Goal: Information Seeking & Learning: Check status

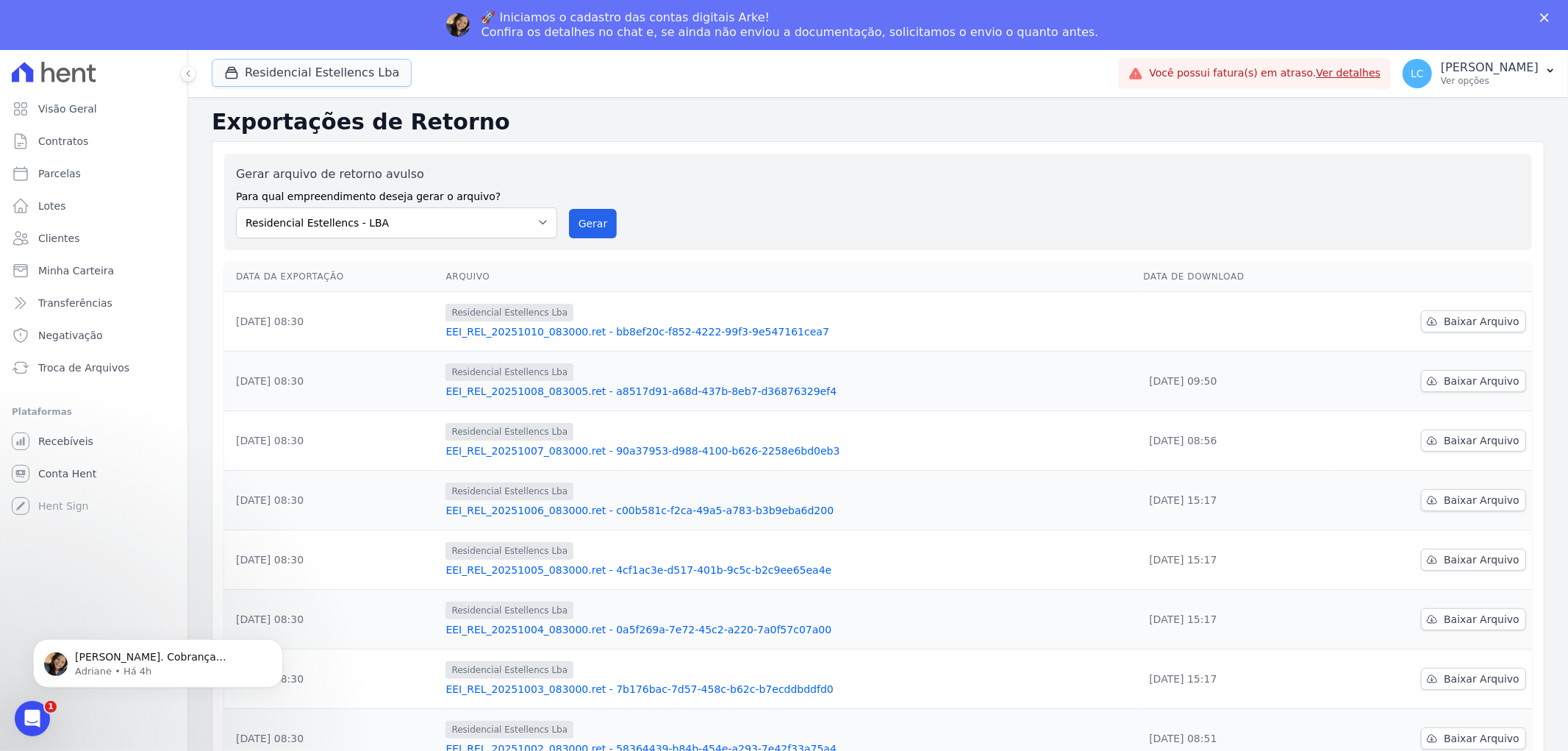
click at [302, 78] on button "Residencial Estellencs Lba" at bounding box center [311, 72] width 200 height 28
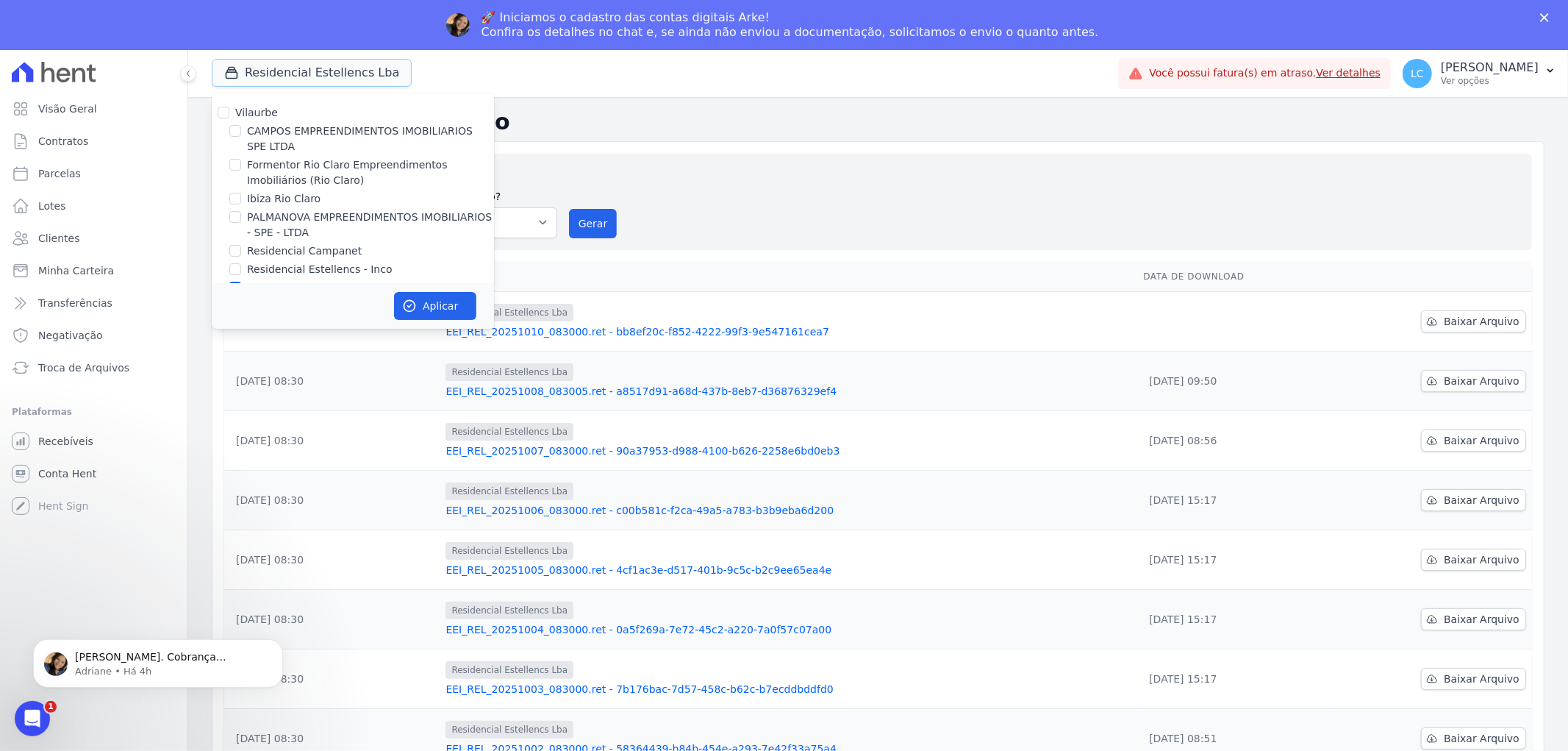
scroll to position [25, 0]
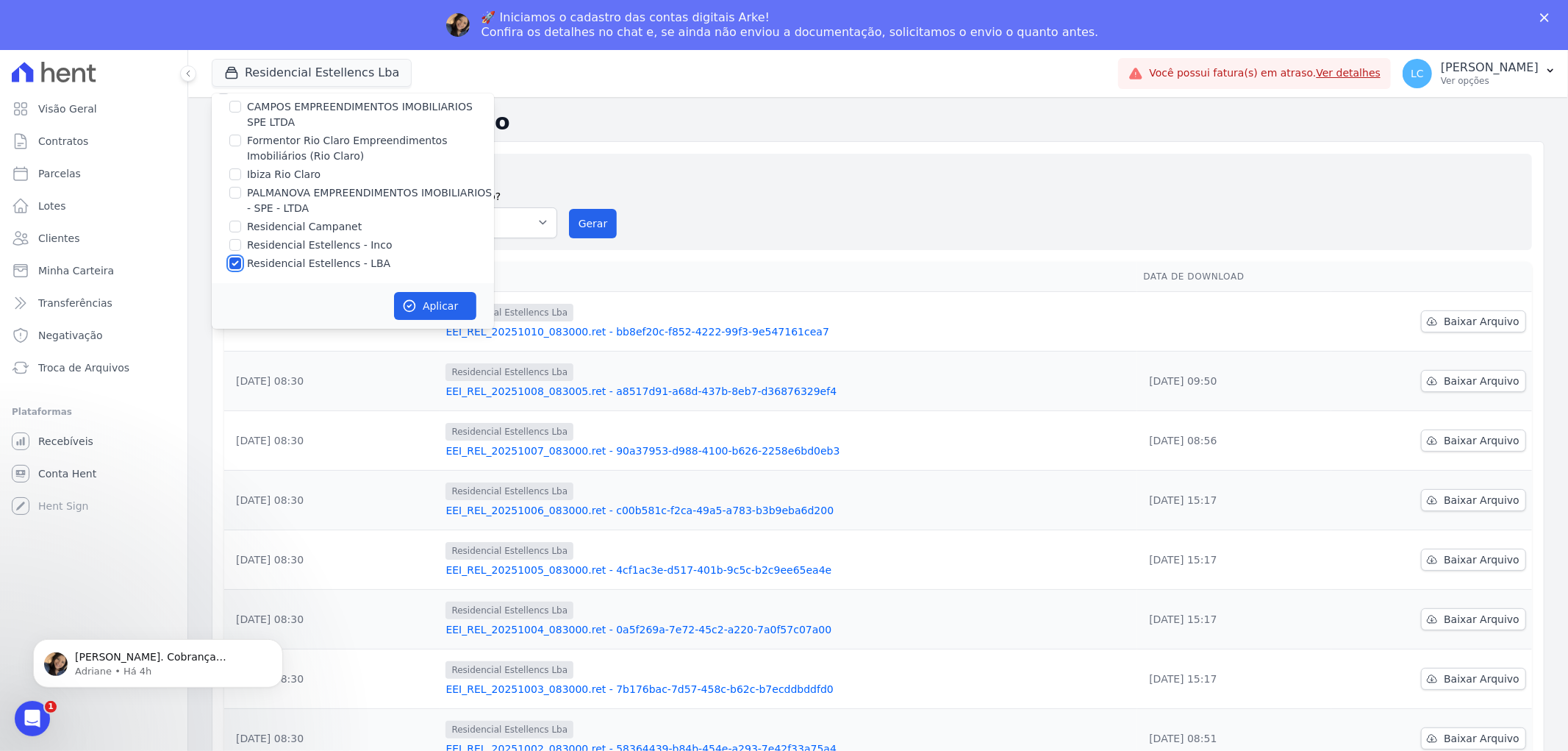
click at [231, 259] on input "Residencial Estellencs - LBA" at bounding box center [236, 264] width 12 height 12
checkbox input "false"
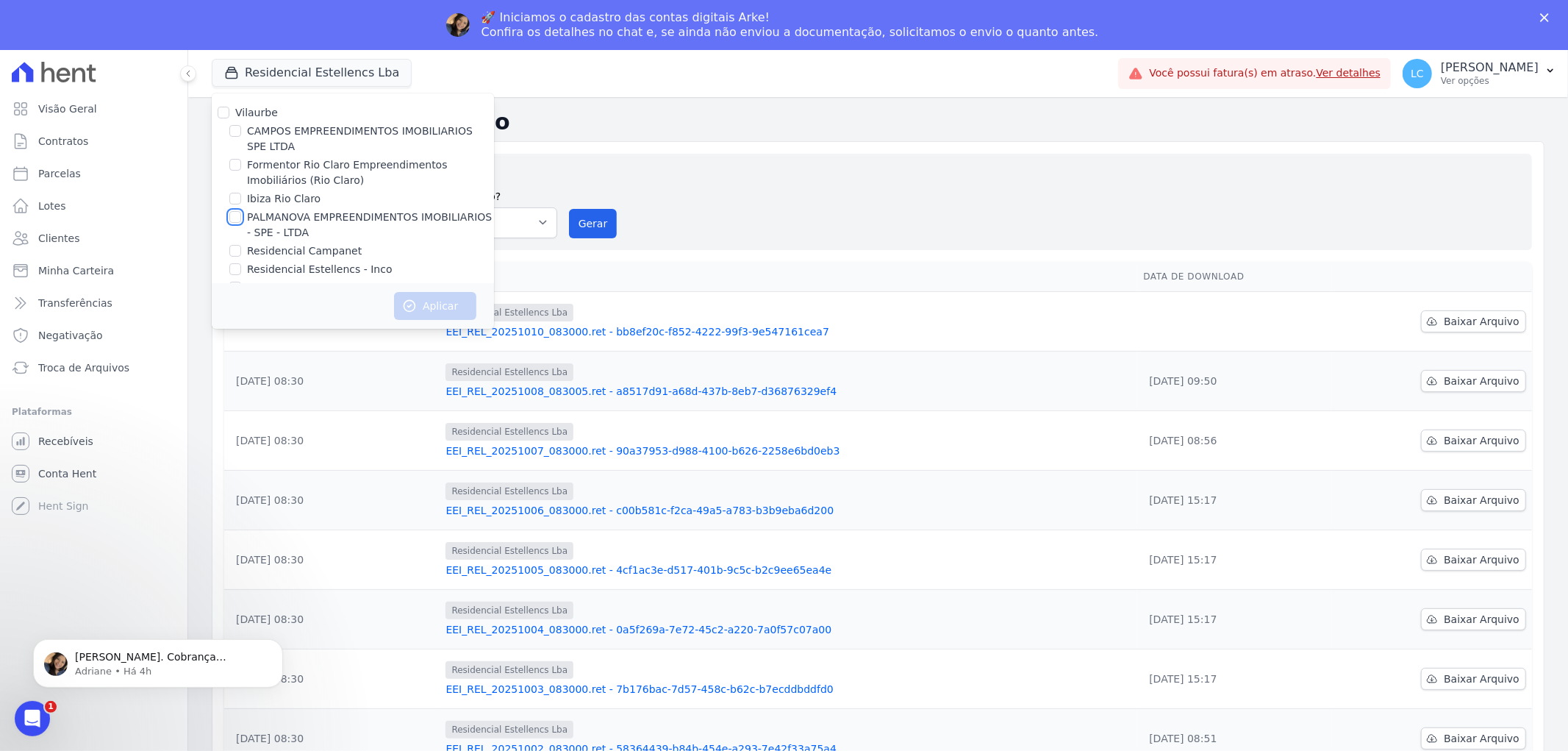
click at [234, 217] on input "PALMANOVA EMPREENDIMENTOS IMOBILIARIOS - SPE - LTDA" at bounding box center [236, 217] width 12 height 12
checkbox input "true"
click at [427, 302] on button "Aplicar" at bounding box center [435, 305] width 82 height 28
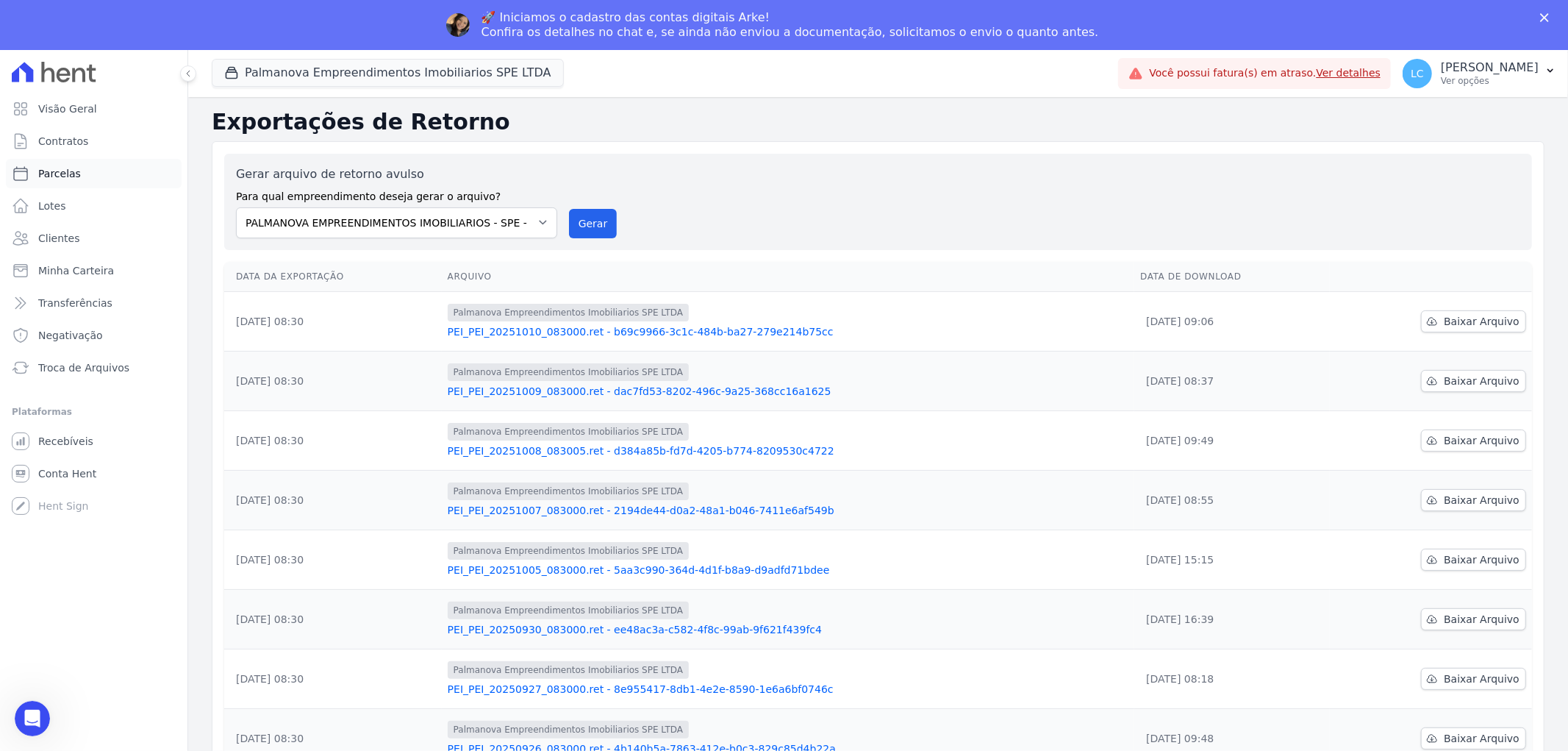
click at [96, 177] on link "Parcelas" at bounding box center [94, 174] width 176 height 30
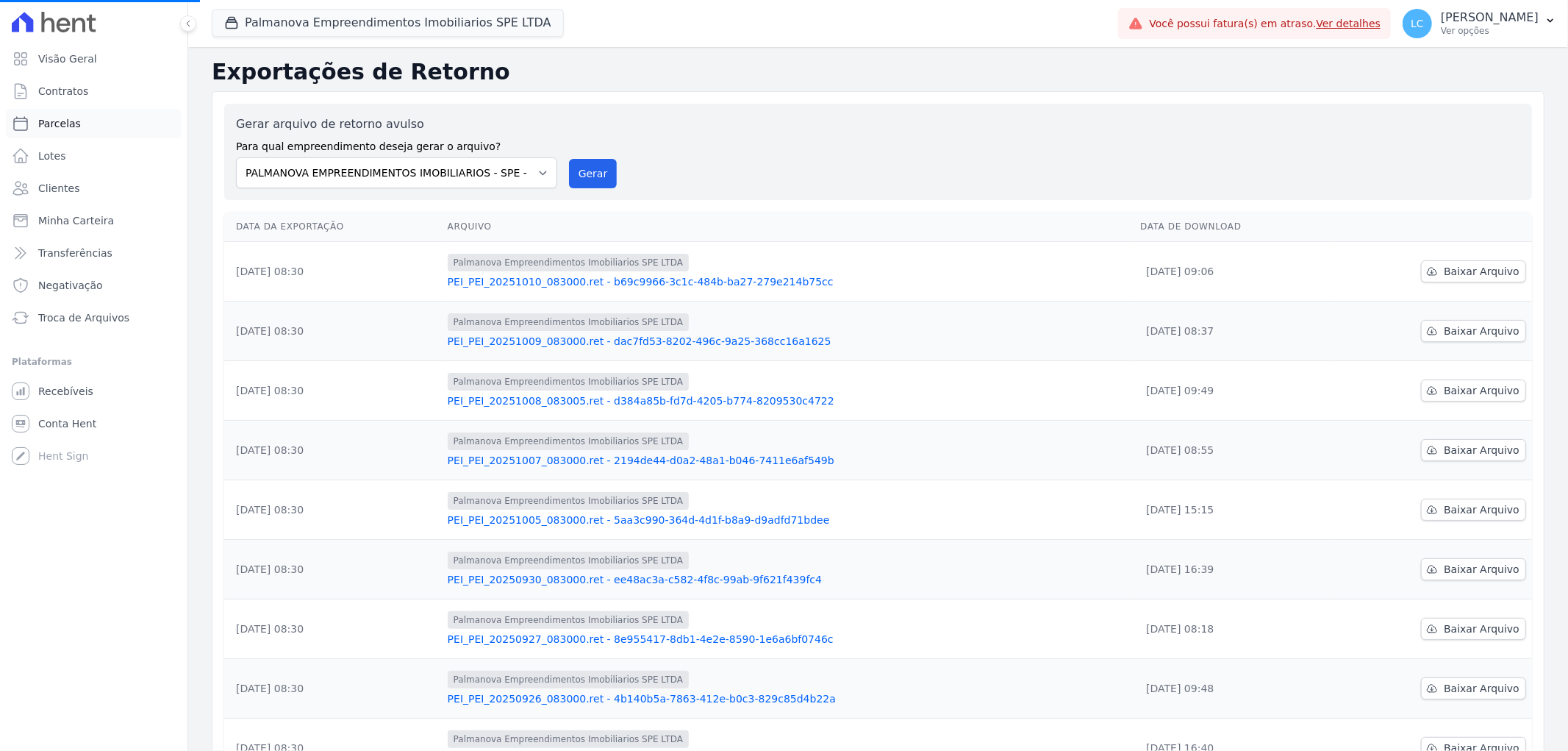
select select
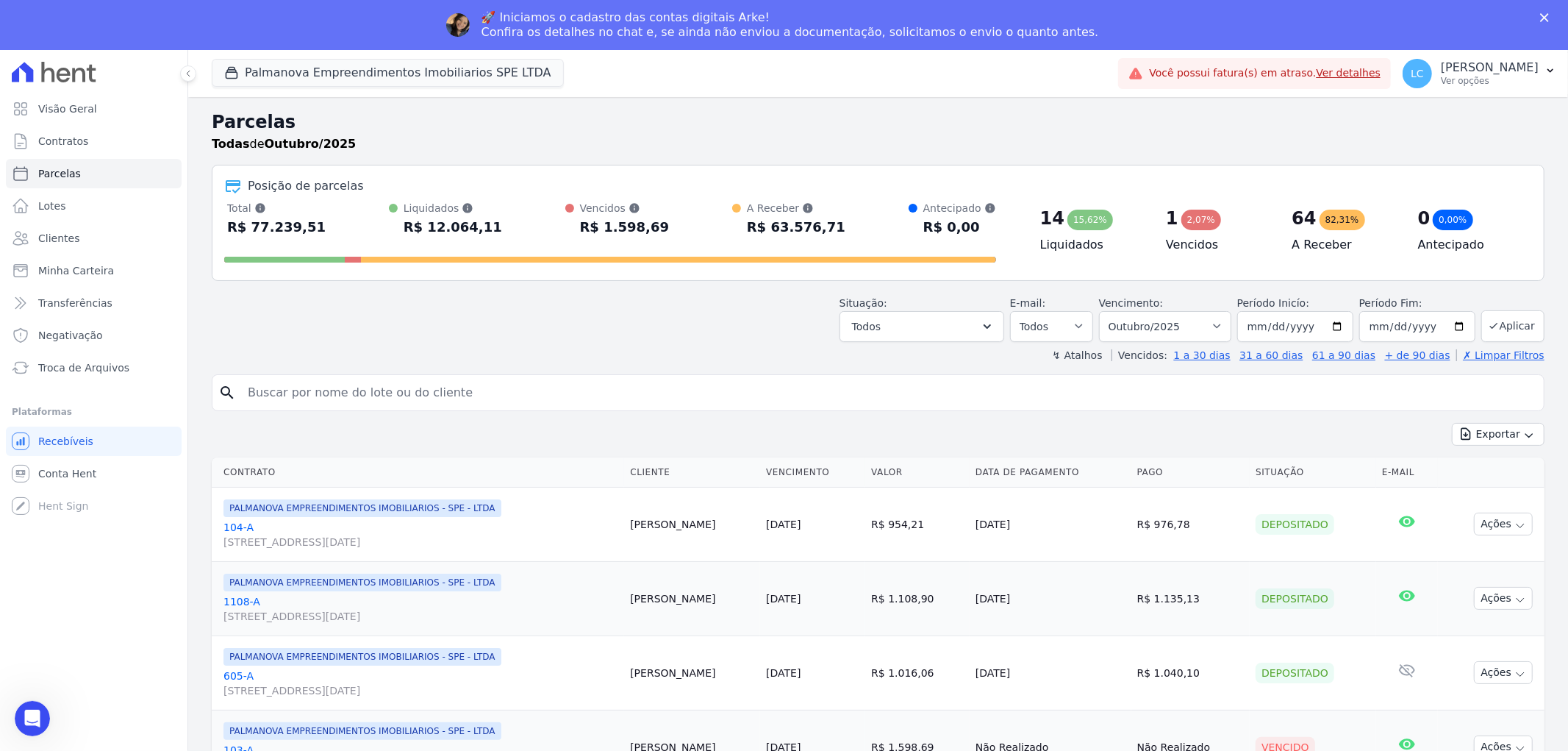
click at [375, 393] on input "search" at bounding box center [889, 392] width 1299 height 30
paste input "[PERSON_NAME]"
type input "[PERSON_NAME]"
select select
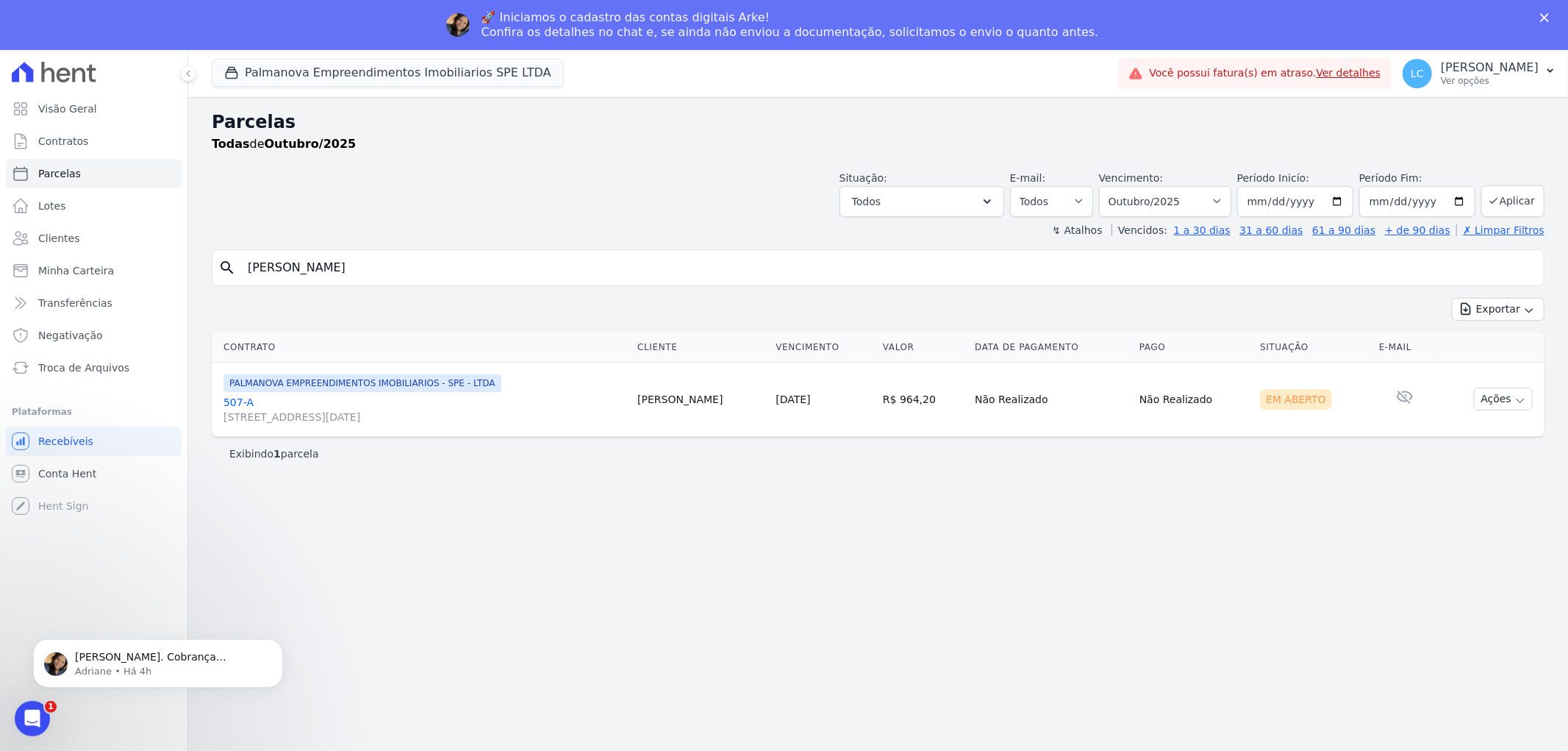
click at [345, 390] on span "PALMANOVA EMPREENDIMENTOS IMOBILIARIOS - SPE - LTDA" at bounding box center [362, 383] width 278 height 18
click at [346, 384] on span "PALMANOVA EMPREENDIMENTOS IMOBILIARIOS - SPE - LTDA" at bounding box center [362, 383] width 278 height 18
click at [423, 419] on span "[STREET_ADDRESS][DATE]" at bounding box center [424, 417] width 402 height 14
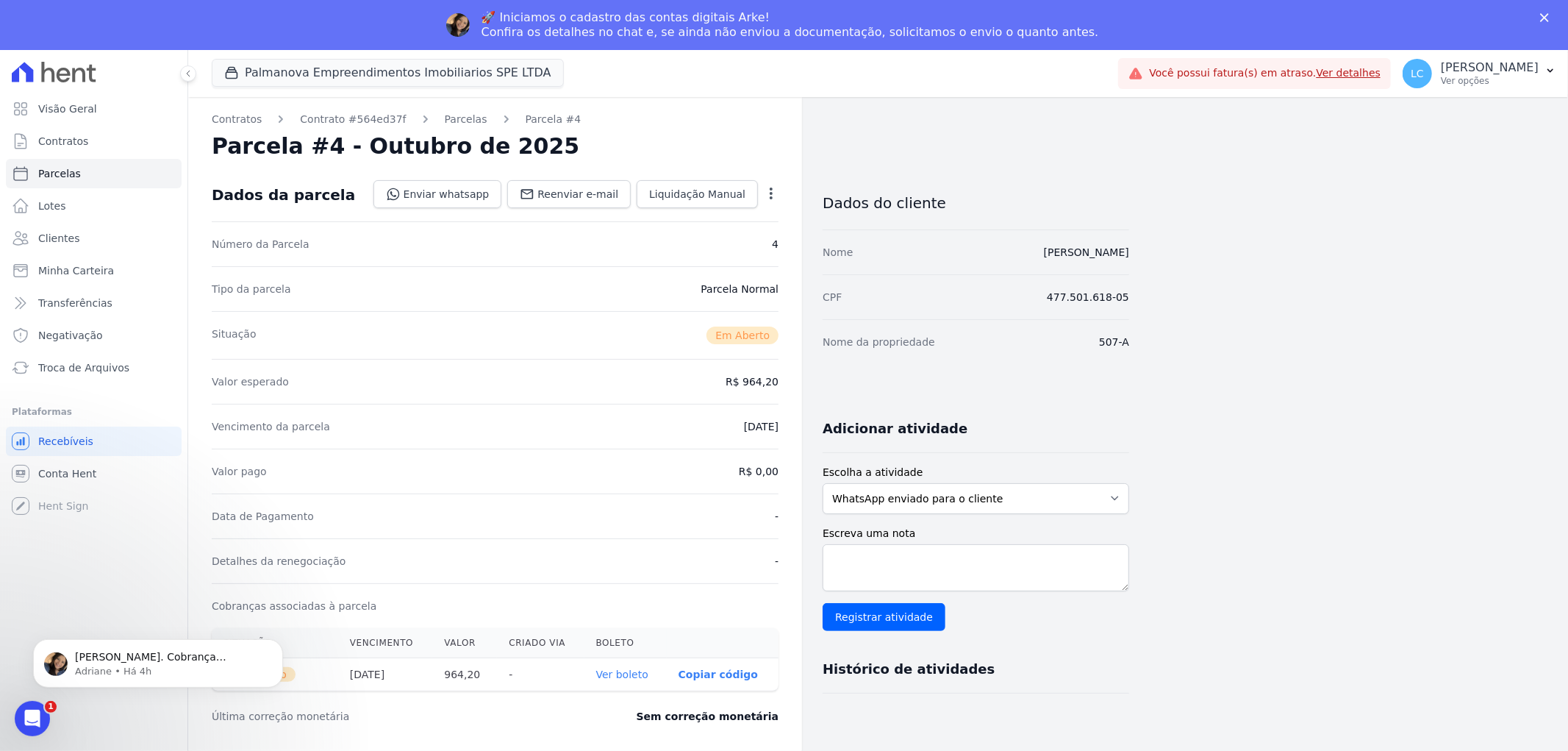
click at [768, 193] on icon "button" at bounding box center [770, 193] width 14 height 14
click at [768, 192] on icon "button" at bounding box center [770, 193] width 14 height 14
click at [99, 237] on link "Clientes" at bounding box center [94, 238] width 176 height 30
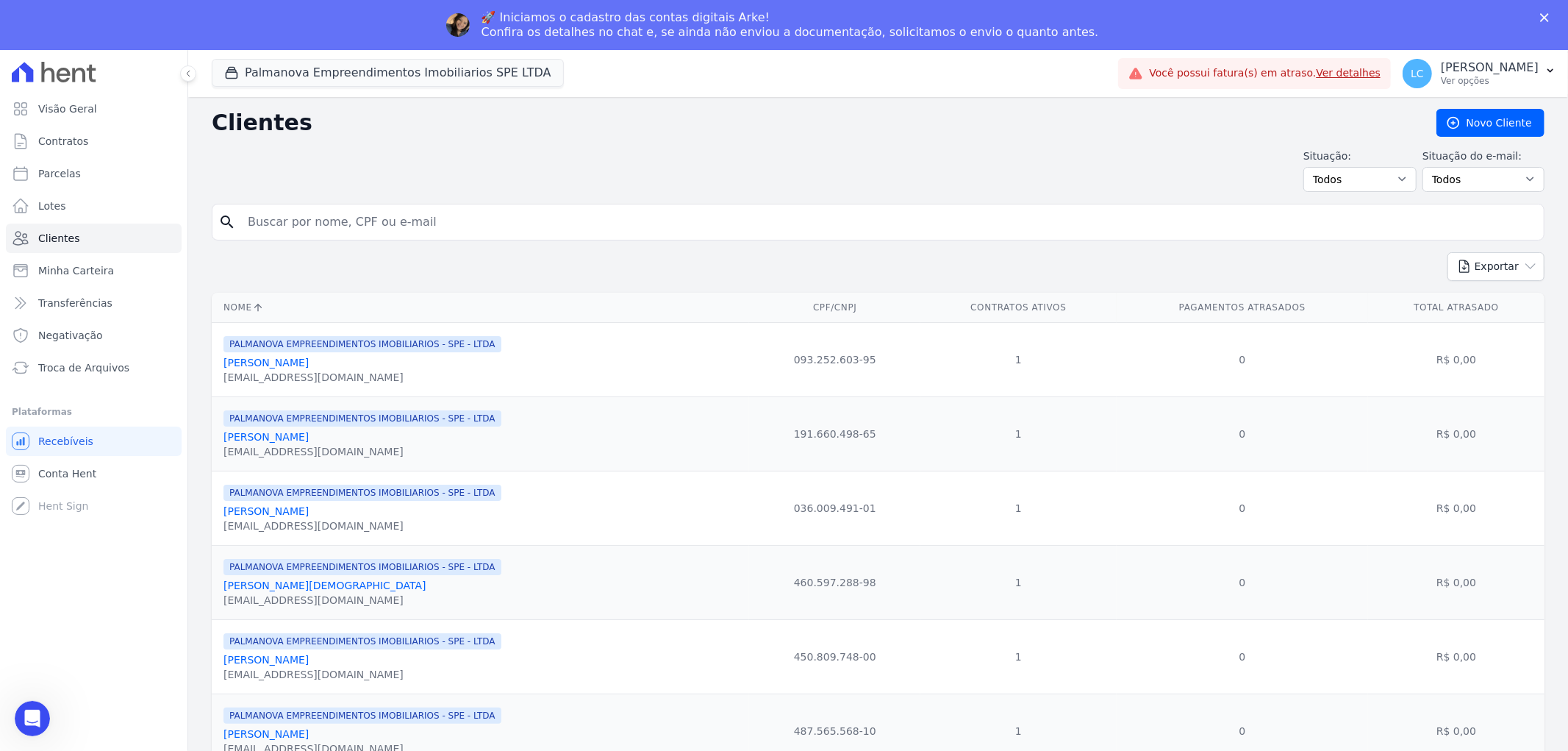
click at [440, 181] on div "Situação: Todos Adimplentes Inadimplentes Situação do e-mail: Todos Confirmado …" at bounding box center [878, 170] width 1333 height 43
click at [403, 231] on input "search" at bounding box center [889, 222] width 1299 height 30
paste input "[PERSON_NAME]"
type input "[PERSON_NAME]"
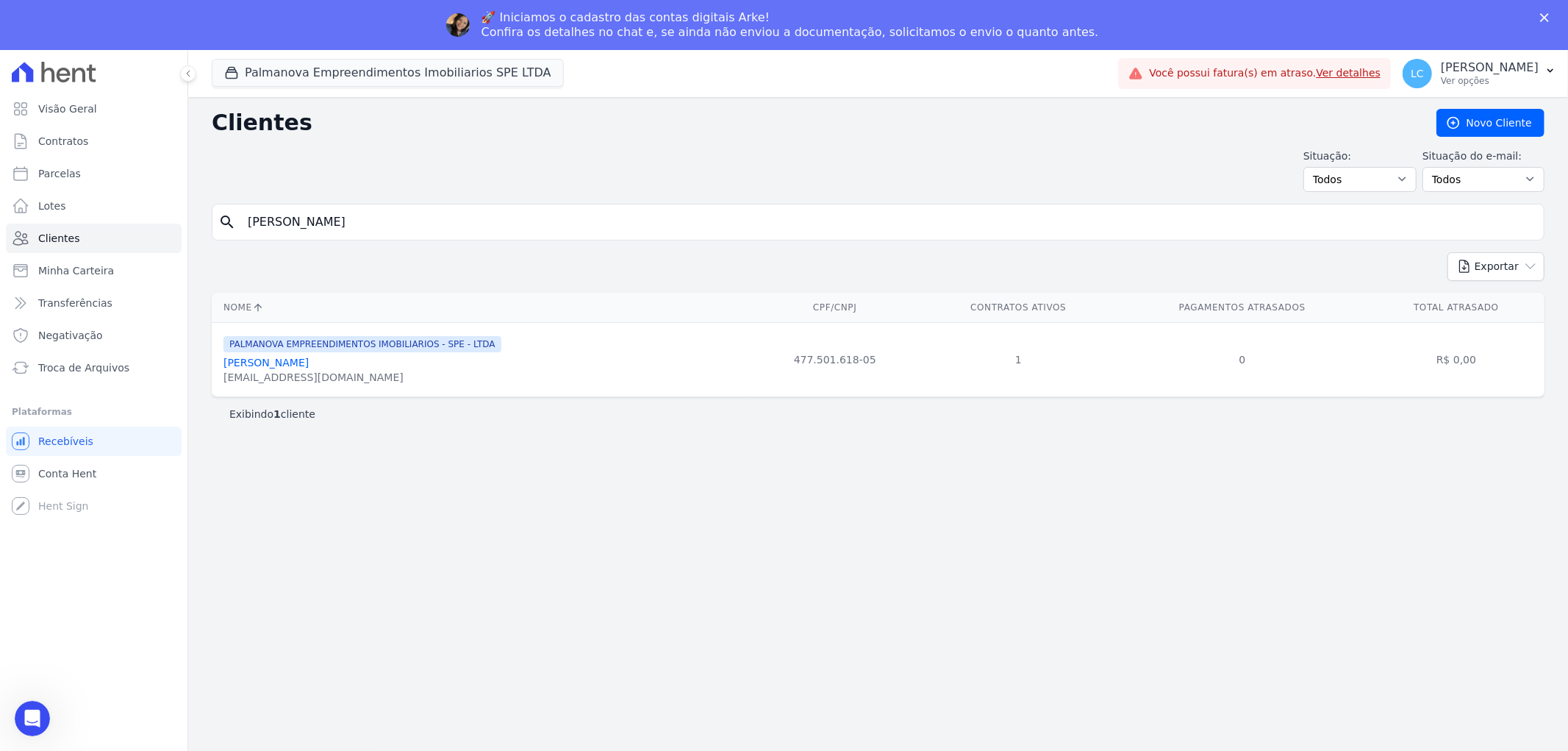
click at [401, 373] on div "[EMAIL_ADDRESS][DOMAIN_NAME]" at bounding box center [362, 377] width 278 height 14
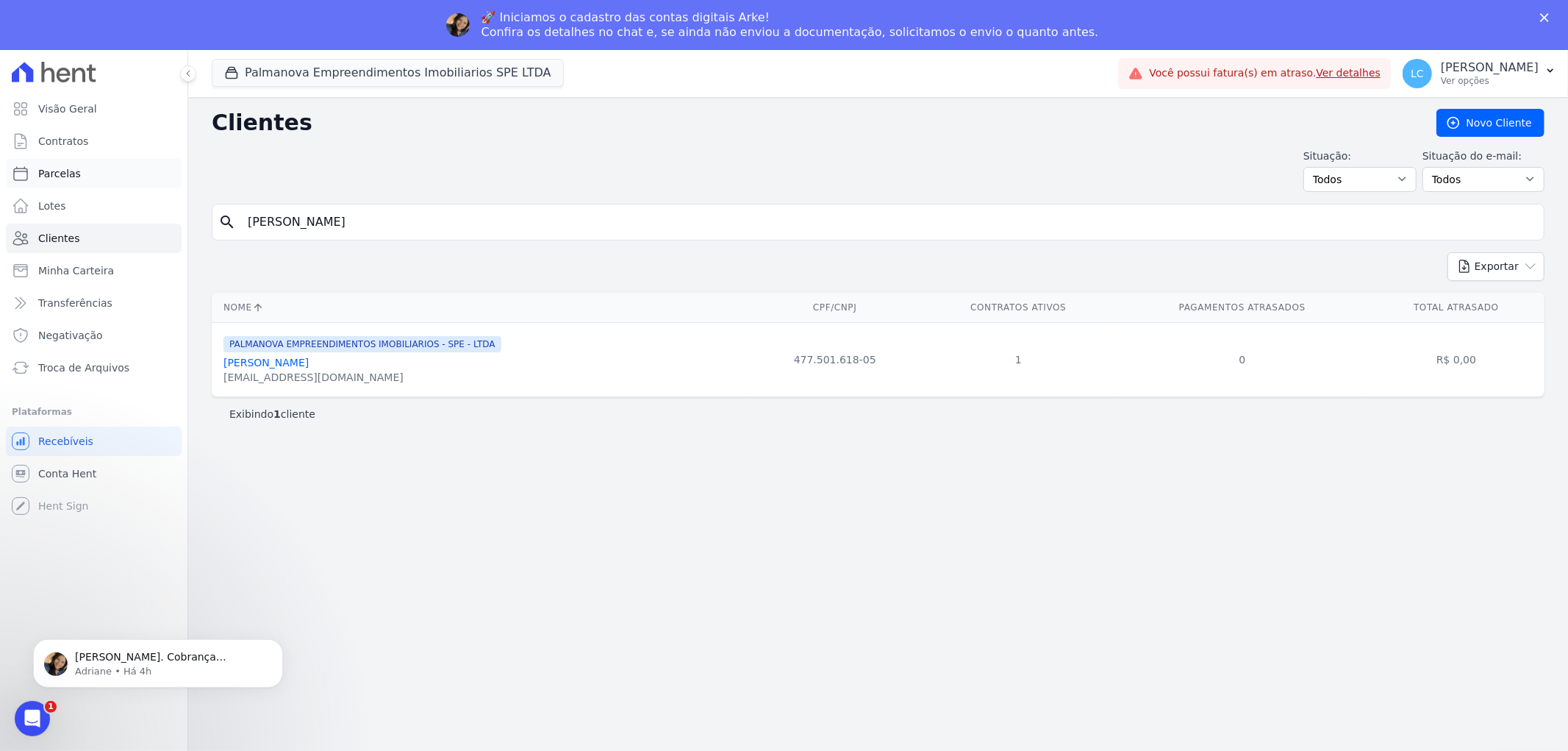
click at [82, 177] on link "Parcelas" at bounding box center [94, 174] width 176 height 30
select select
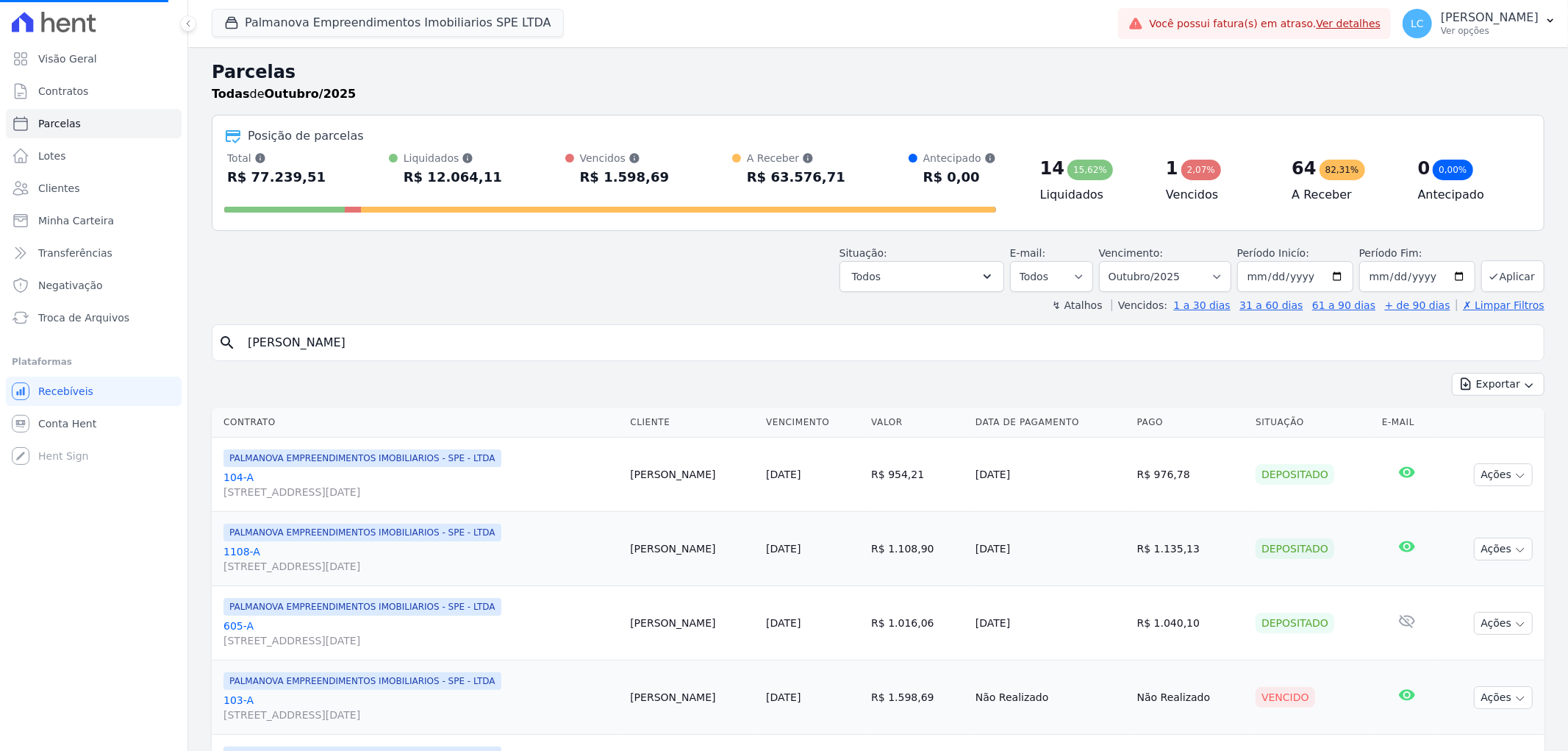
select select
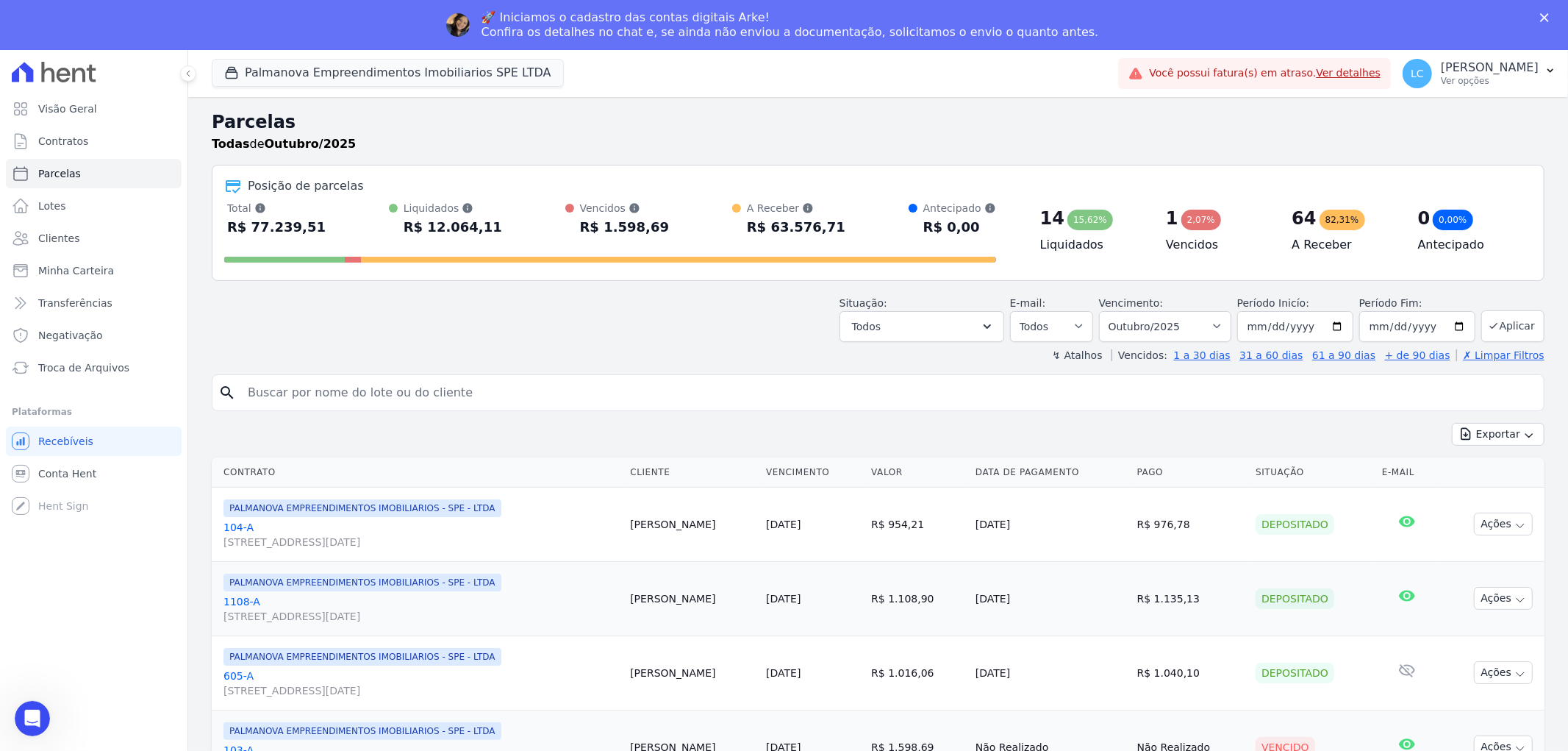
click at [372, 390] on input "search" at bounding box center [889, 392] width 1299 height 30
paste input "[PERSON_NAME]"
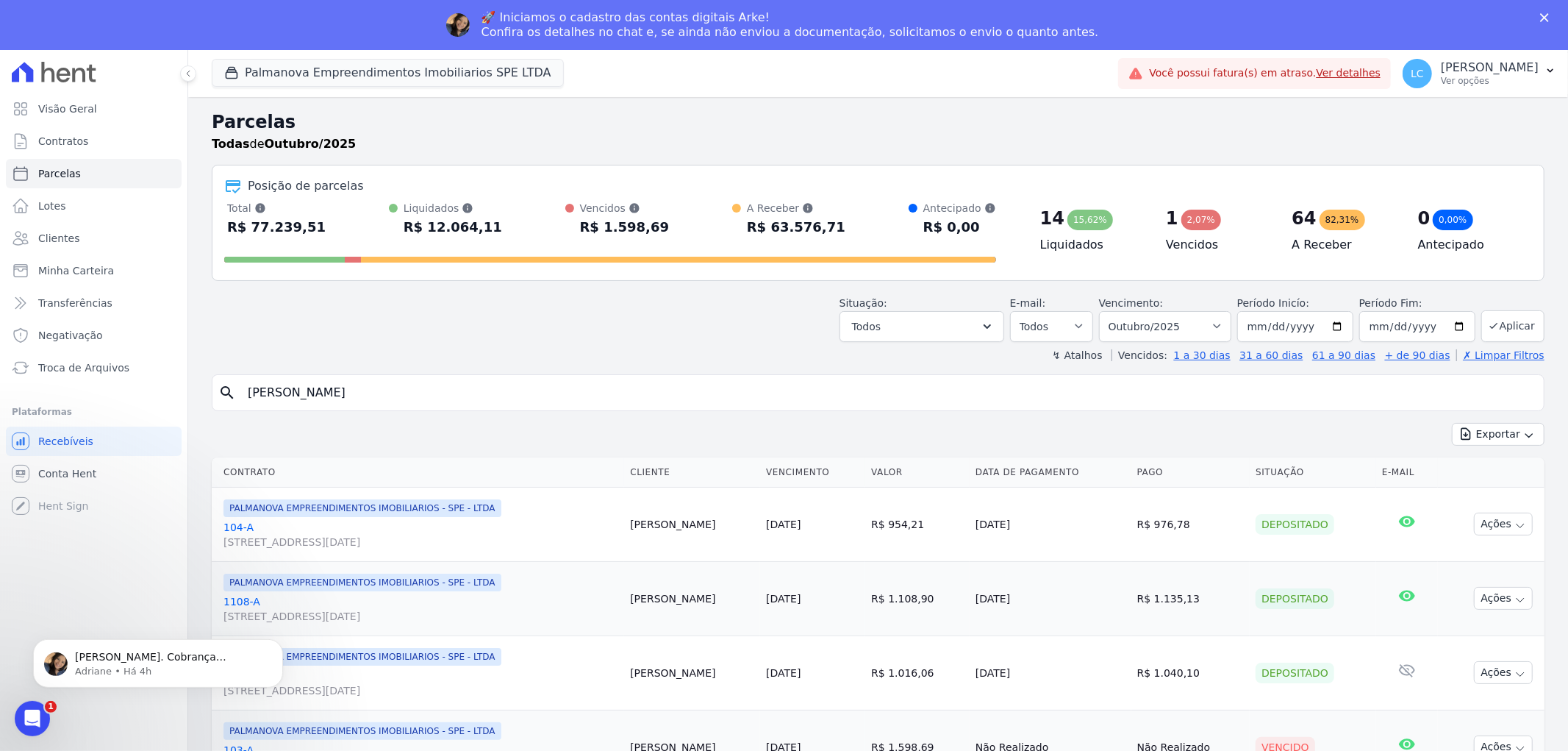
type input "[PERSON_NAME]"
select select
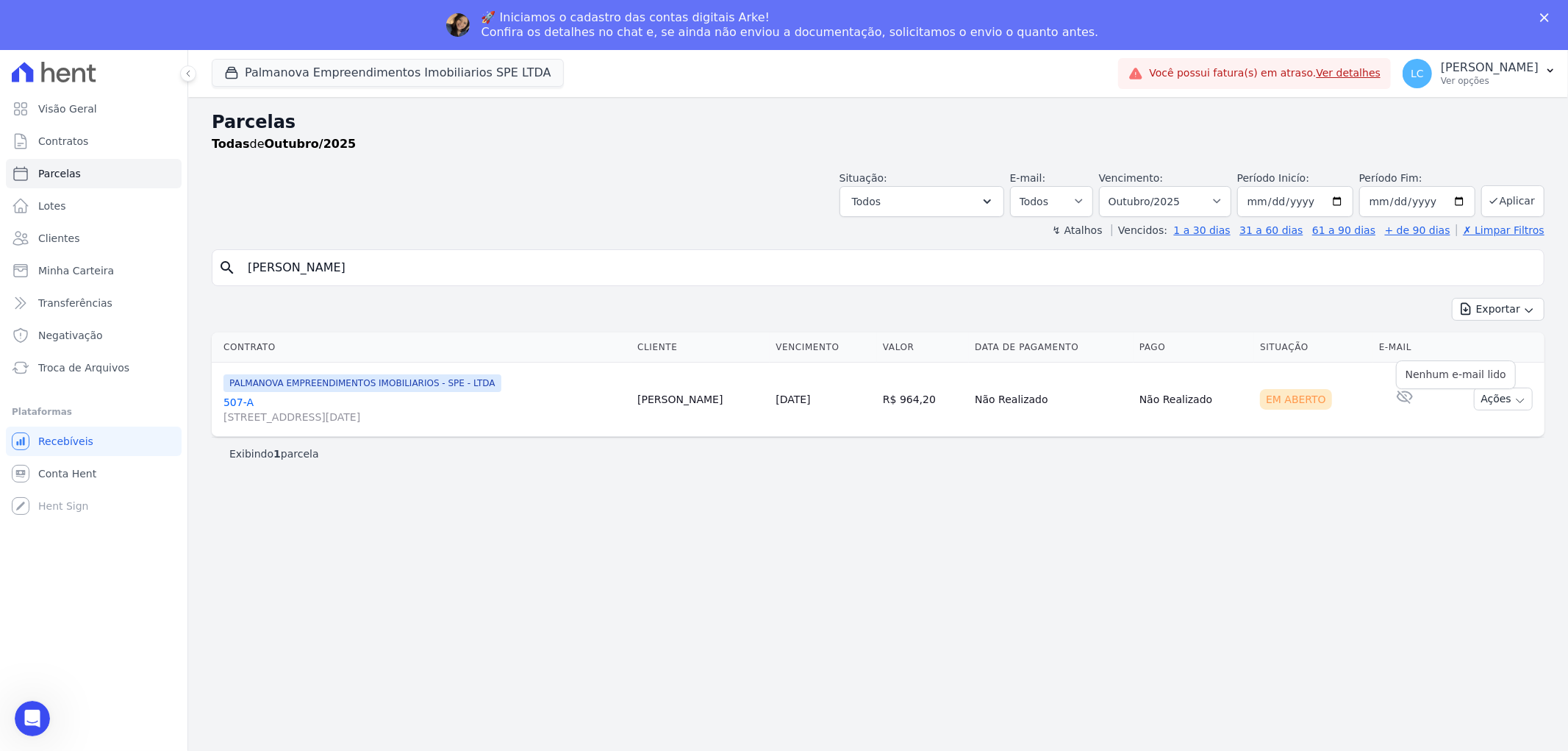
click at [1412, 380] on p "Nenhum e-mail lido" at bounding box center [1456, 375] width 100 height 15
click at [1511, 401] on button "Ações" at bounding box center [1503, 399] width 59 height 23
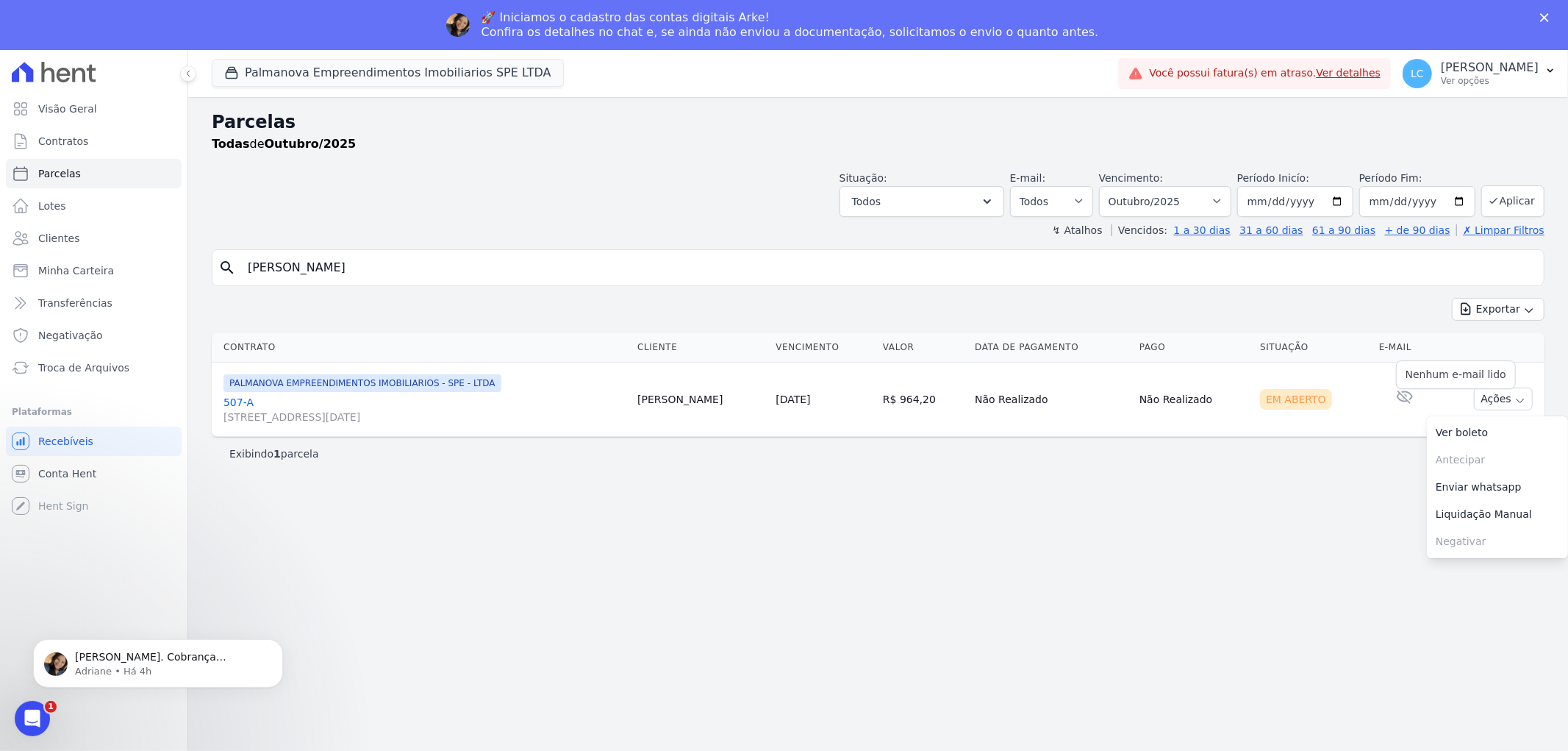
click at [1400, 402] on icon at bounding box center [1405, 396] width 18 height 18
click at [1400, 403] on icon at bounding box center [1405, 396] width 18 height 18
click at [1400, 403] on icon at bounding box center [1405, 396] width 18 height 18
click at [1496, 401] on button "Ações" at bounding box center [1503, 399] width 59 height 23
click at [1457, 425] on link "Ver boleto" at bounding box center [1497, 433] width 141 height 27
